Goal: Task Accomplishment & Management: Use online tool/utility

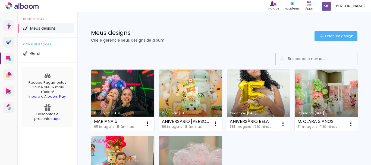
click at [193, 98] on link "Criado em [DATE]" at bounding box center [190, 99] width 63 height 61
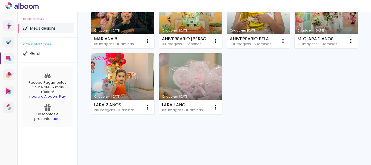
scroll to position [83, 0]
